Goal: Task Accomplishment & Management: Complete application form

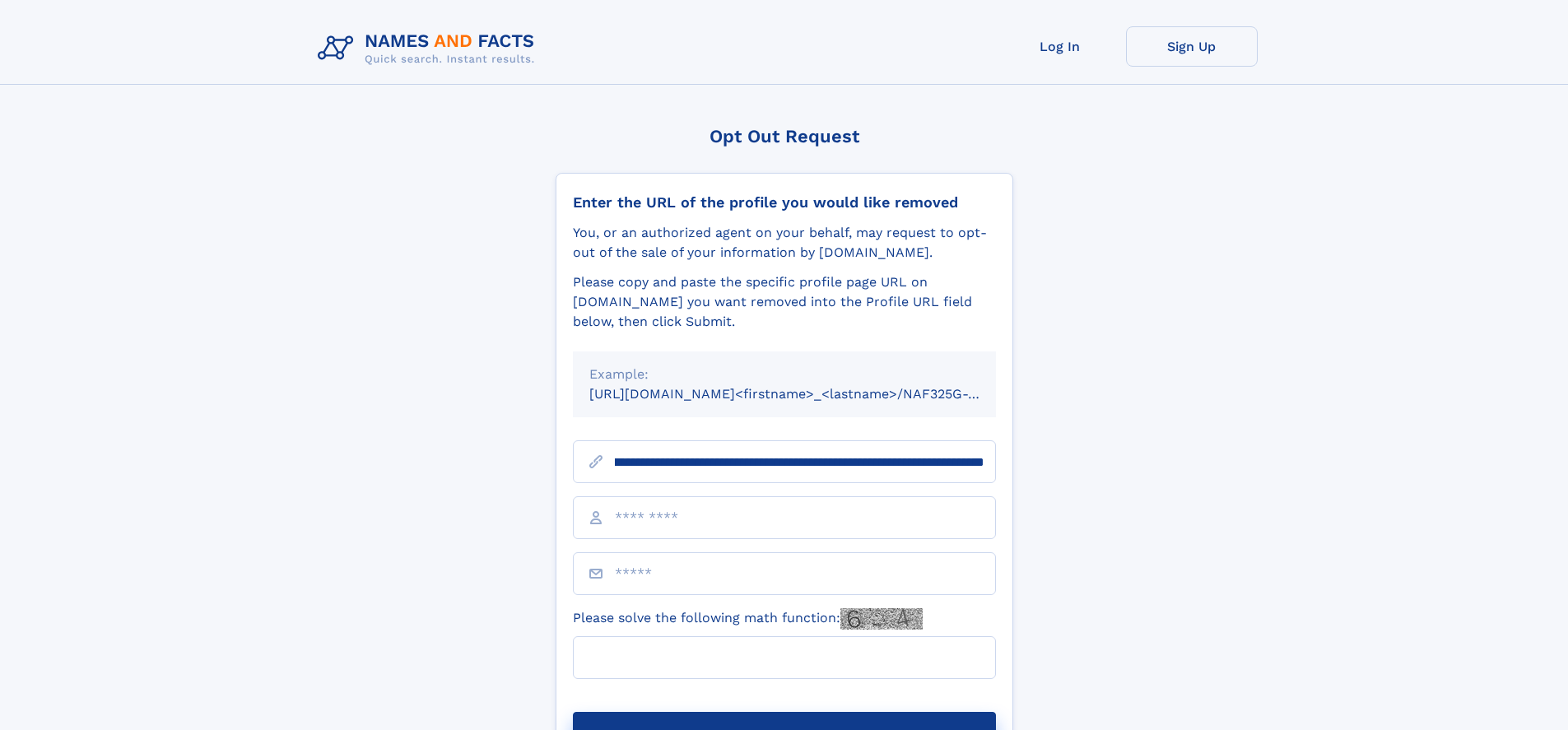
scroll to position [0, 183]
type input "**********"
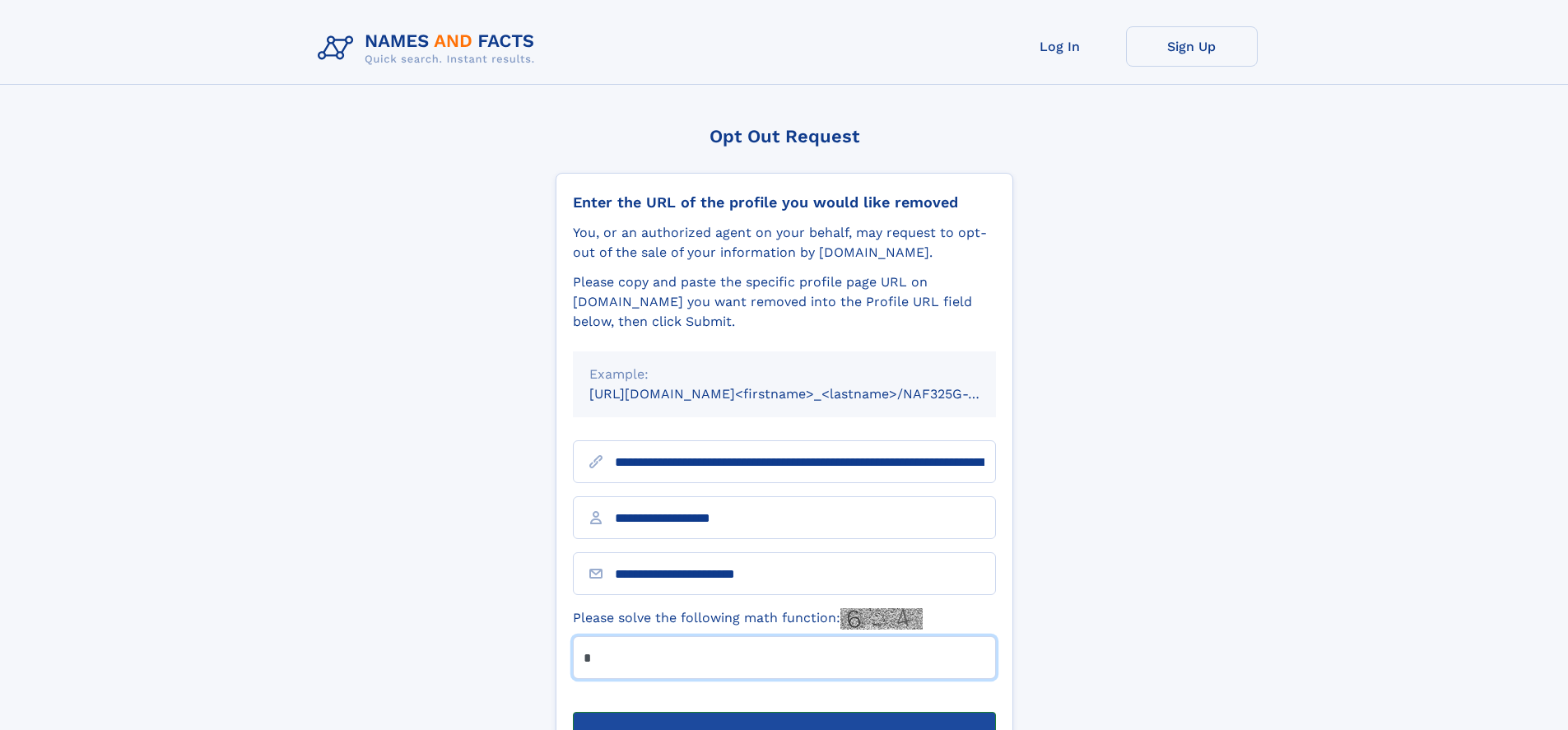
type input "*"
click at [784, 712] on button "Submit Opt Out Request" at bounding box center [784, 739] width 423 height 53
